Goal: Task Accomplishment & Management: Use online tool/utility

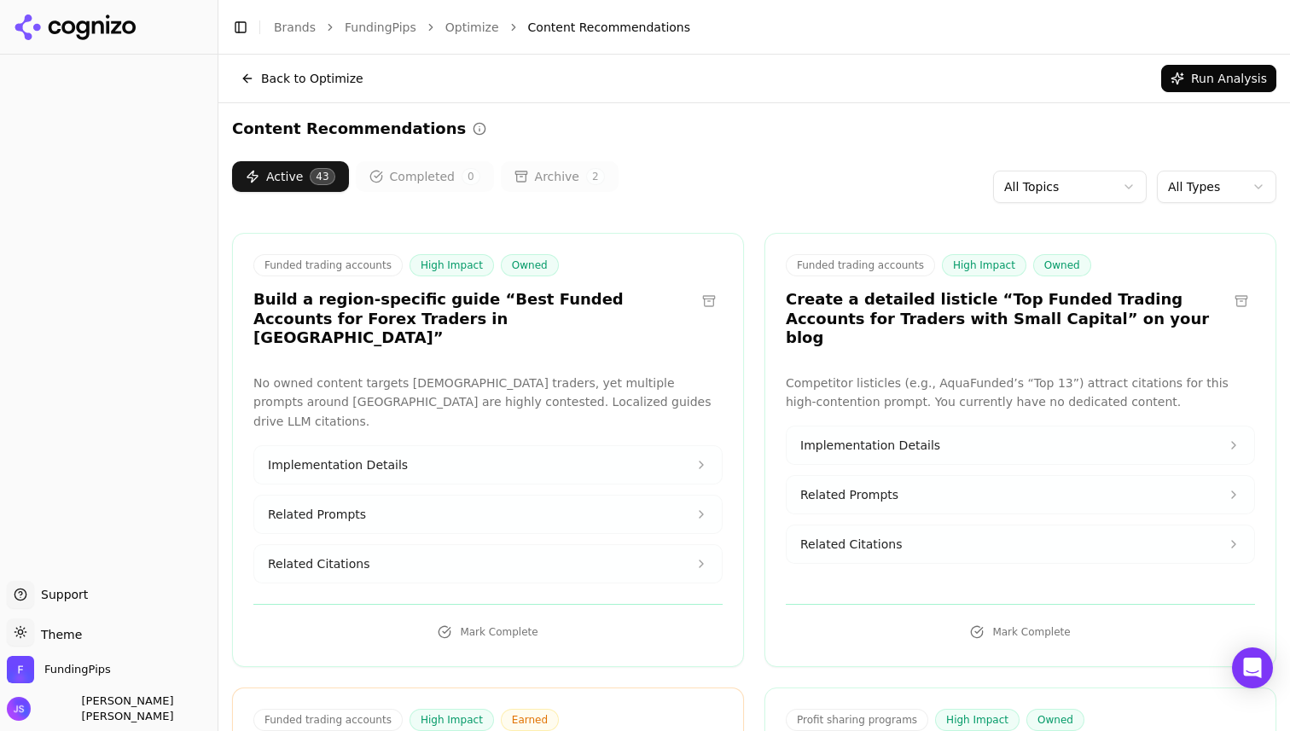
click at [406, 178] on button "Completed 0" at bounding box center [425, 176] width 138 height 31
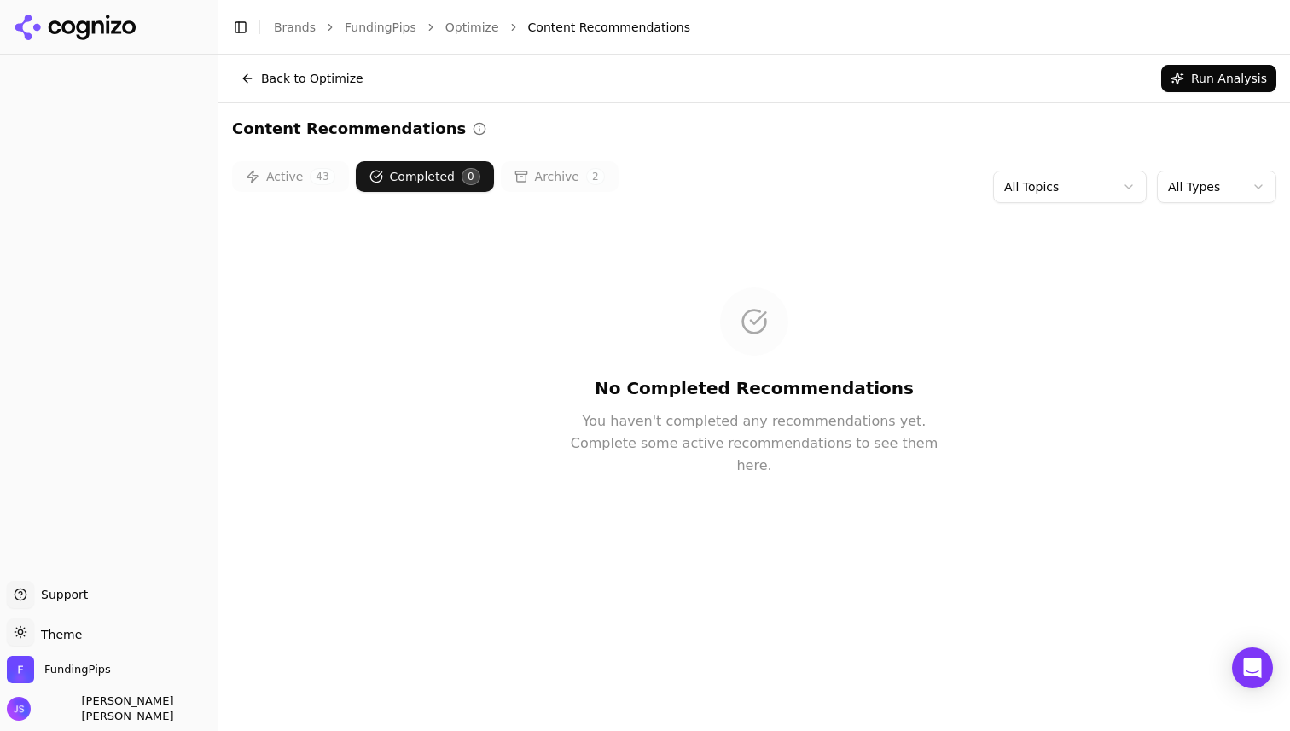
click at [529, 173] on button "Archive 2" at bounding box center [560, 176] width 118 height 31
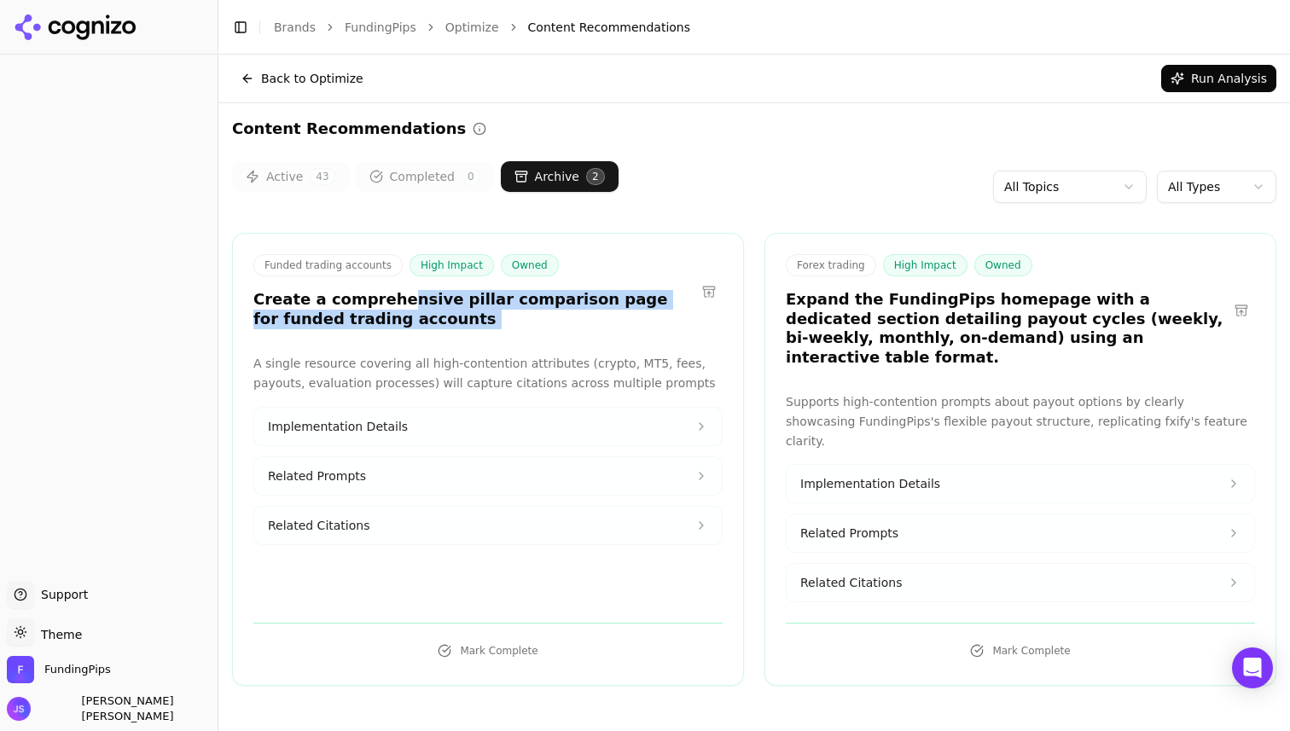
drag, startPoint x: 388, startPoint y: 300, endPoint x: 630, endPoint y: 344, distance: 245.3
click at [630, 344] on div "Funded trading accounts High Impact Owned Create a comprehensive pillar compari…" at bounding box center [488, 459] width 512 height 453
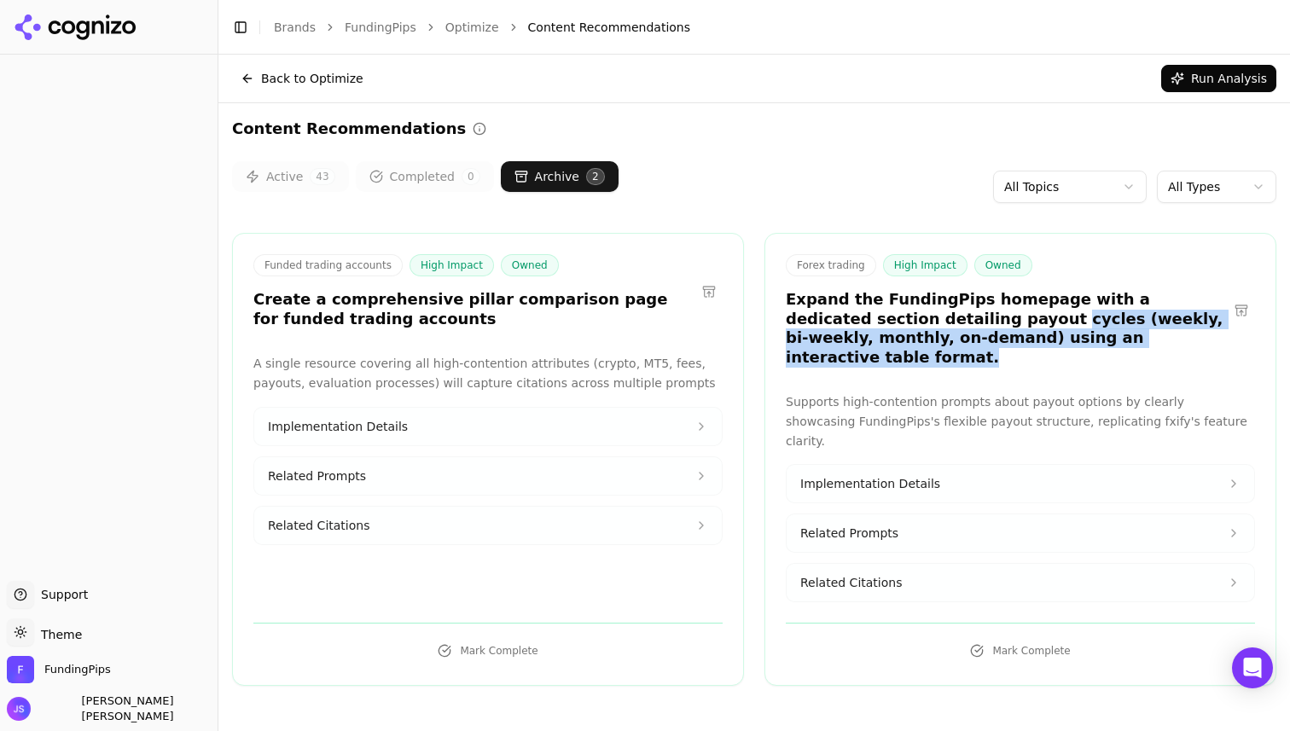
drag, startPoint x: 908, startPoint y: 319, endPoint x: 893, endPoint y: 357, distance: 41.0
click at [893, 357] on div "Forex trading High Impact Owned Expand the FundingPips homepage with a dedicate…" at bounding box center [1020, 459] width 512 height 453
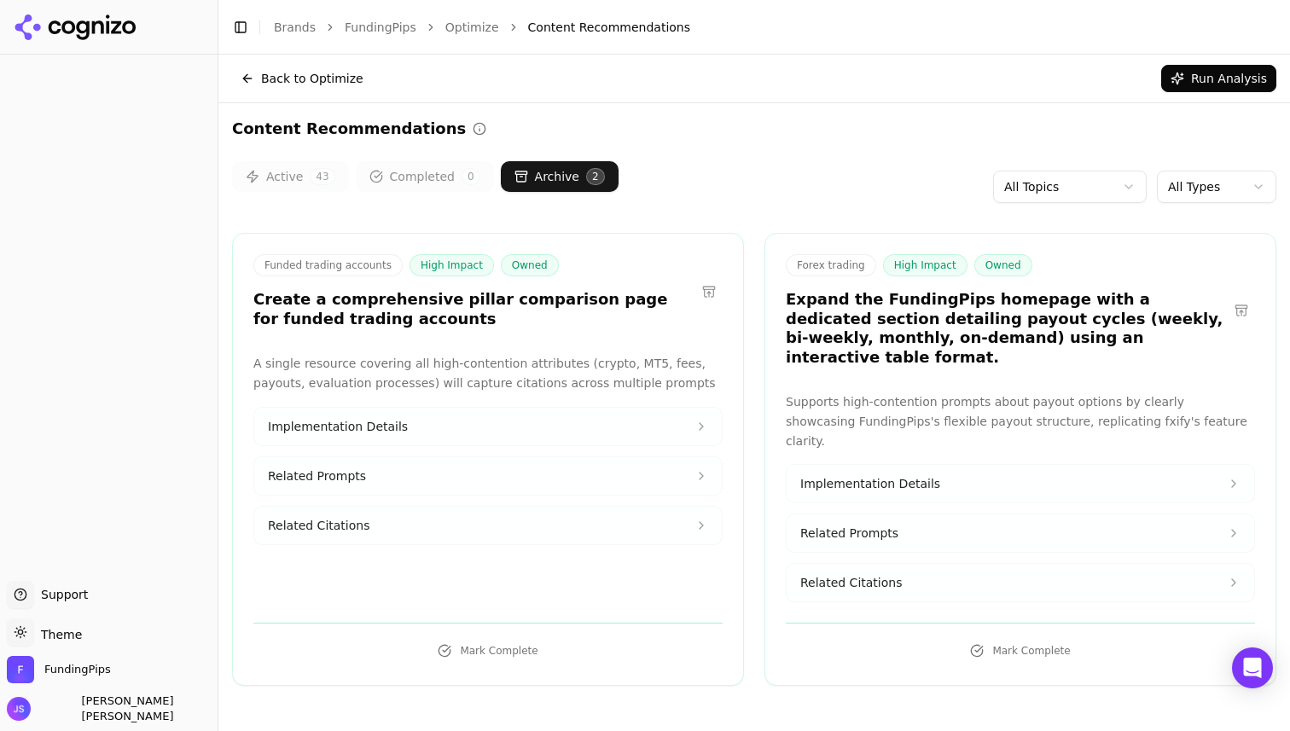
click at [900, 321] on h3 "Expand the FundingPips homepage with a dedicated section detailing payout cycle…" at bounding box center [1007, 328] width 442 height 77
drag, startPoint x: 918, startPoint y: 294, endPoint x: 969, endPoint y: 302, distance: 51.8
click at [969, 305] on h3 "Expand the FundingPips homepage with a dedicated section detailing payout cycle…" at bounding box center [1007, 328] width 442 height 77
click at [969, 302] on h3 "Expand the FundingPips homepage with a dedicated section detailing payout cycle…" at bounding box center [1007, 328] width 442 height 77
